Goal: Find specific page/section: Find specific page/section

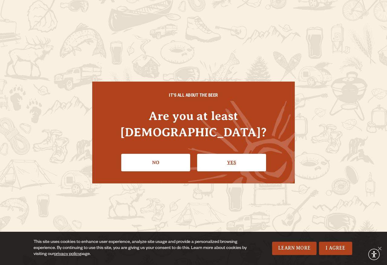
click at [224, 157] on link "Yes" at bounding box center [231, 163] width 69 height 18
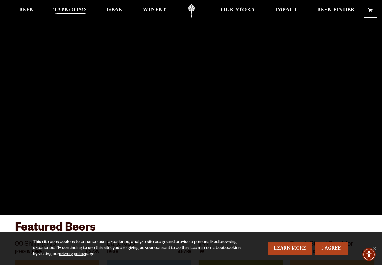
click at [65, 11] on span "Taprooms" at bounding box center [70, 10] width 33 height 5
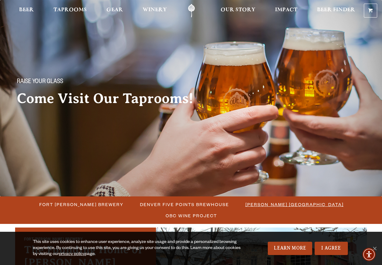
click at [272, 205] on span "[PERSON_NAME] [GEOGRAPHIC_DATA]" at bounding box center [294, 204] width 98 height 9
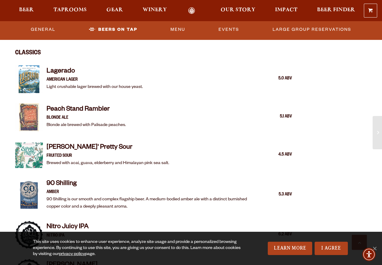
scroll to position [846, 0]
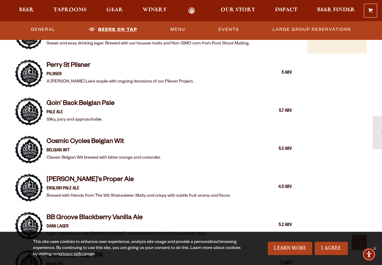
click at [133, 27] on link "Beers On Tap" at bounding box center [112, 30] width 53 height 14
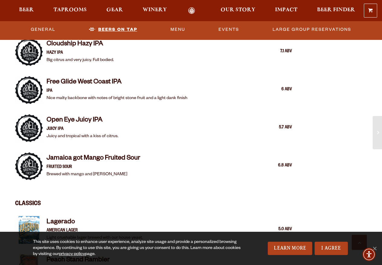
scroll to position [642, 0]
